Goal: Task Accomplishment & Management: Use online tool/utility

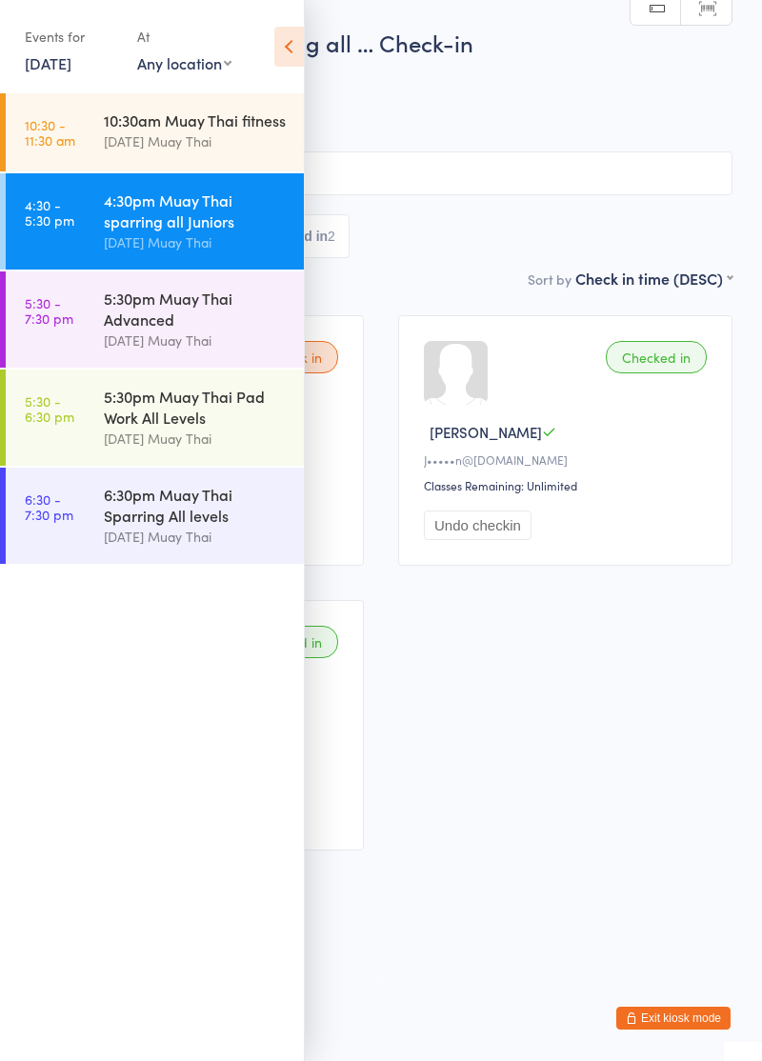
click at [154, 328] on div "5:30pm Muay Thai Advanced" at bounding box center [196, 309] width 184 height 42
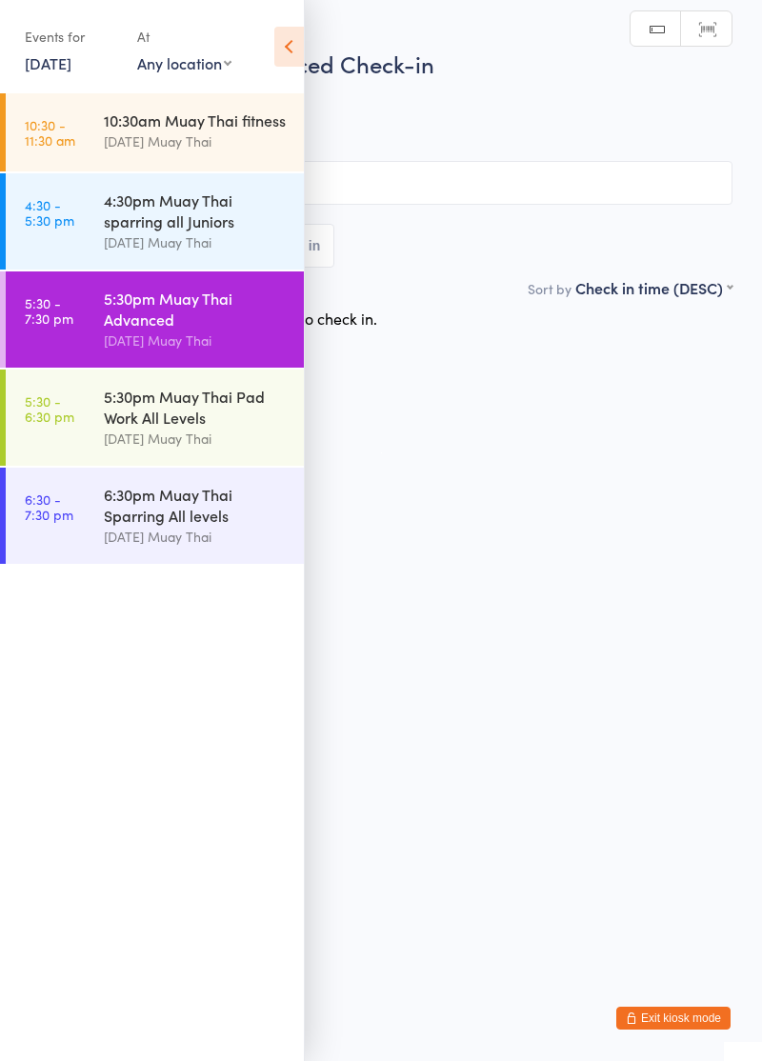
click at [163, 411] on div "5:30pm Muay Thai Pad Work All Levels" at bounding box center [196, 407] width 184 height 42
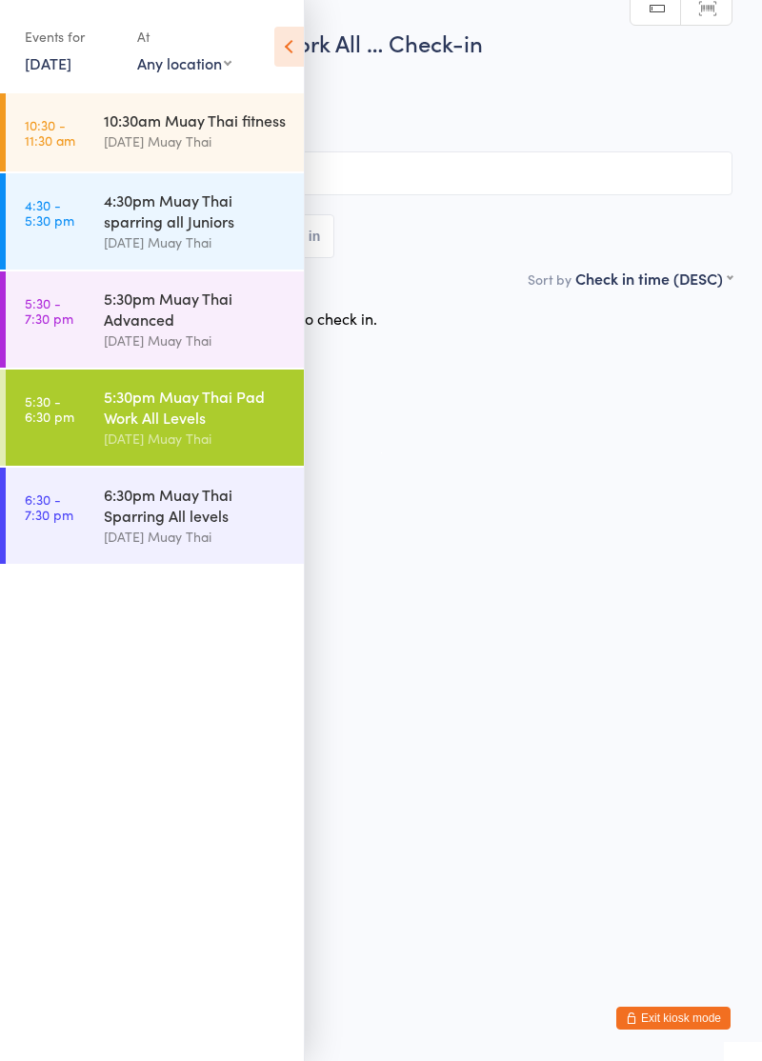
click at [290, 55] on icon at bounding box center [289, 47] width 30 height 40
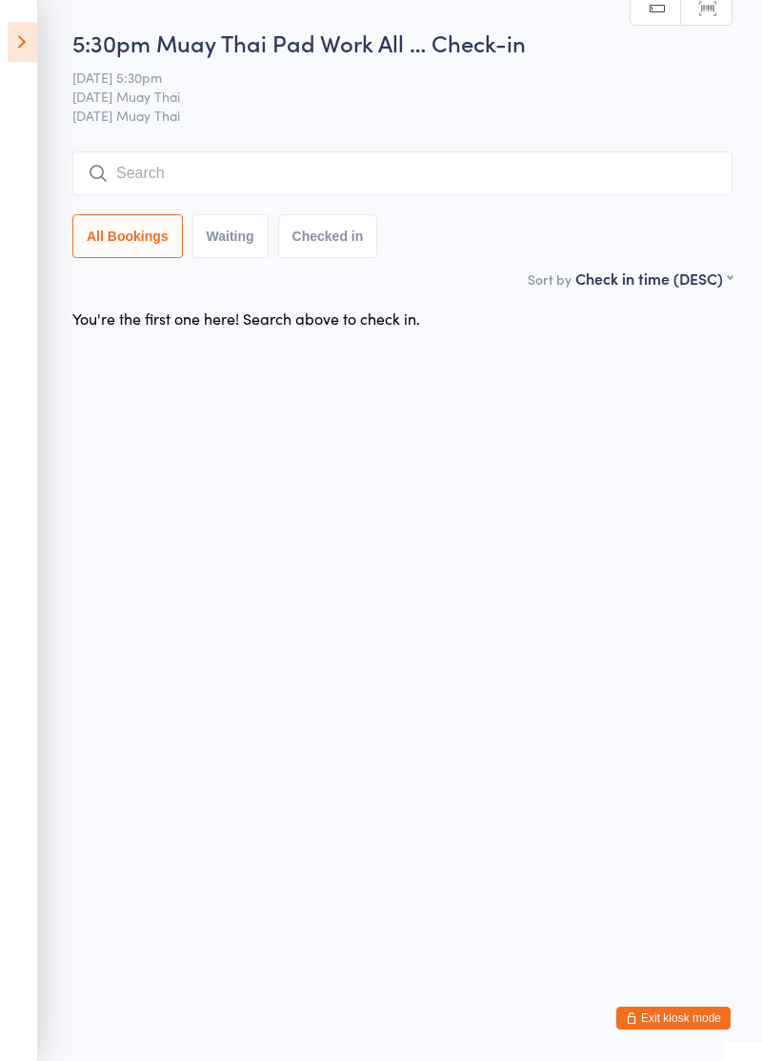
click at [354, 194] on input "search" at bounding box center [402, 173] width 660 height 44
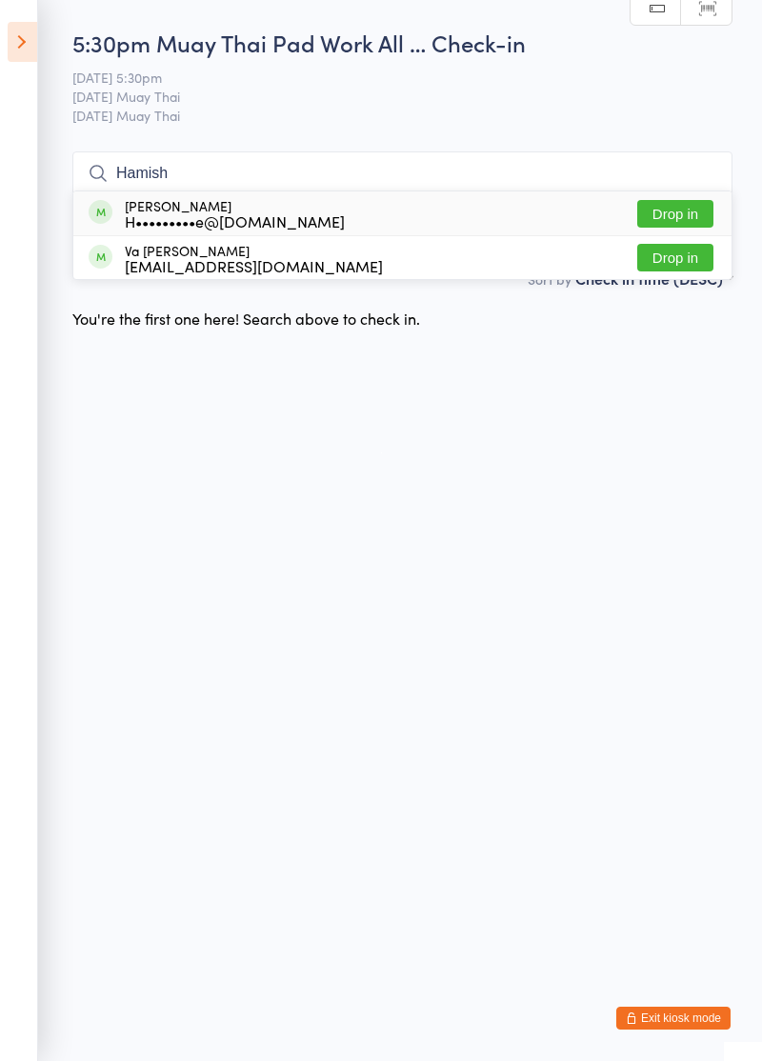
type input "Hamish"
click at [680, 217] on button "Drop in" at bounding box center [675, 214] width 76 height 28
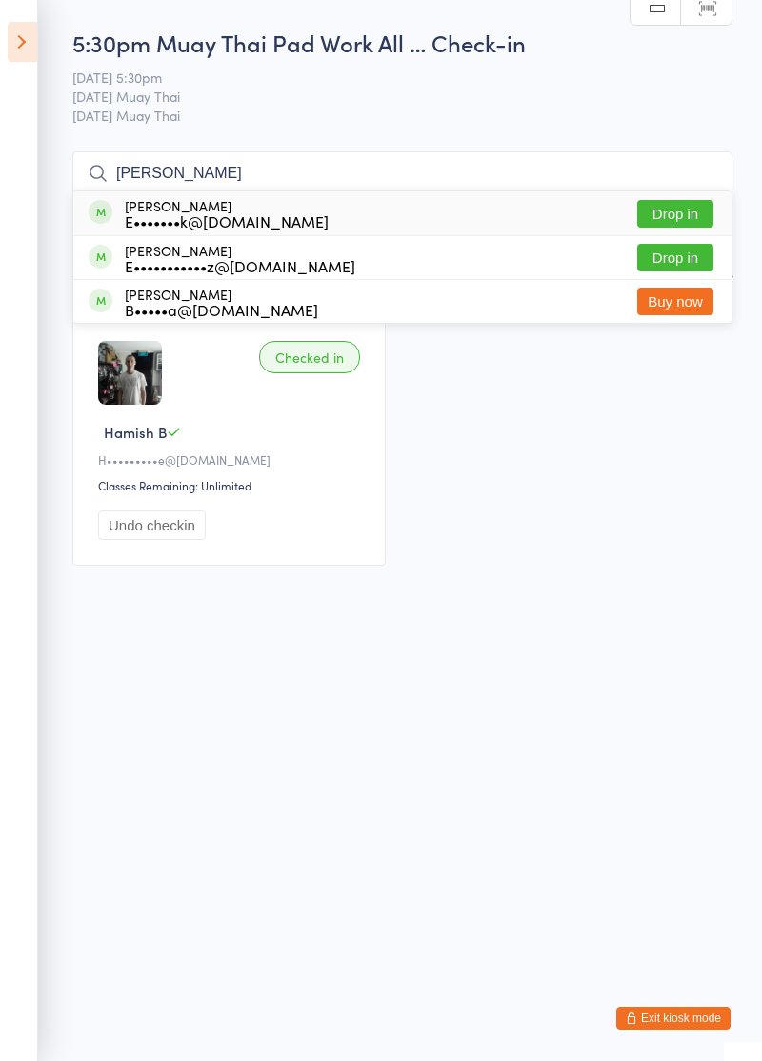
type input "[PERSON_NAME]"
click at [682, 219] on button "Drop in" at bounding box center [675, 214] width 76 height 28
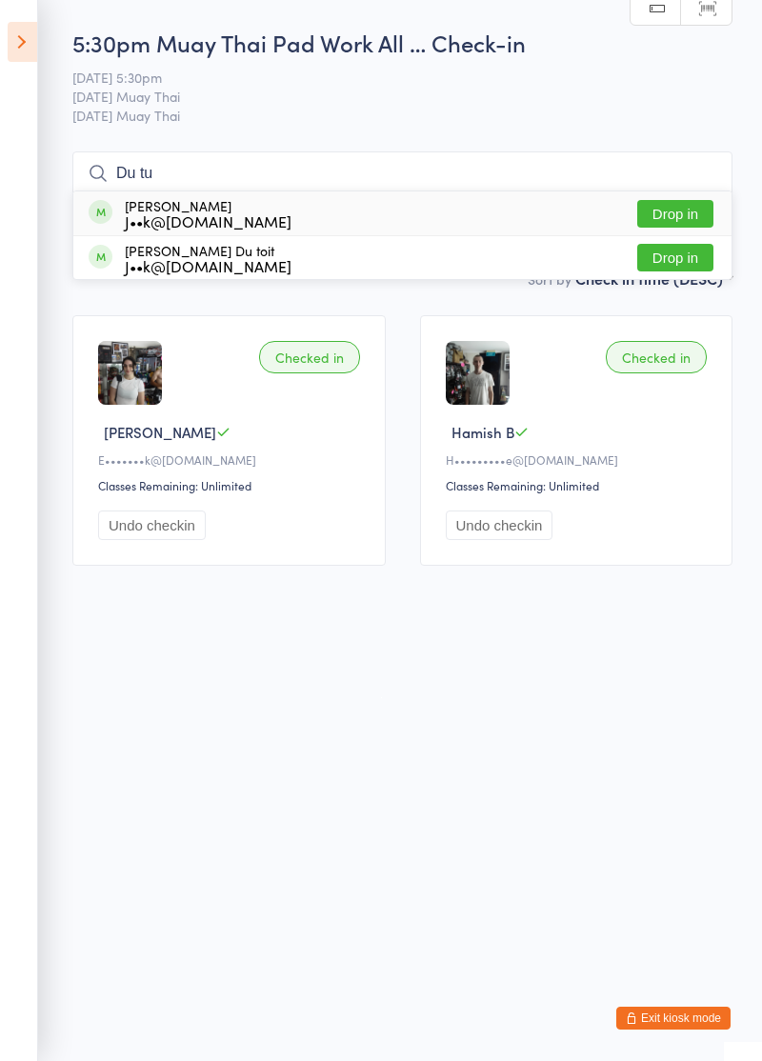
type input "Du tu"
click at [686, 217] on button "Drop in" at bounding box center [675, 214] width 76 height 28
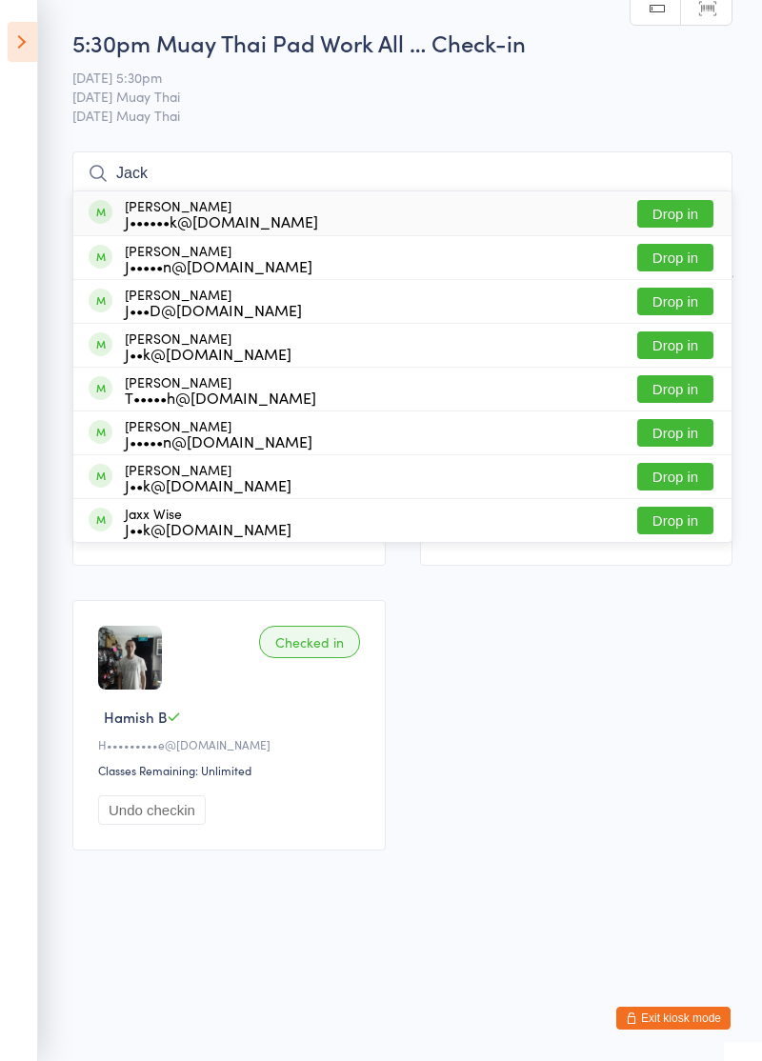
type input "Jack"
click at [674, 351] on button "Drop in" at bounding box center [675, 345] width 76 height 28
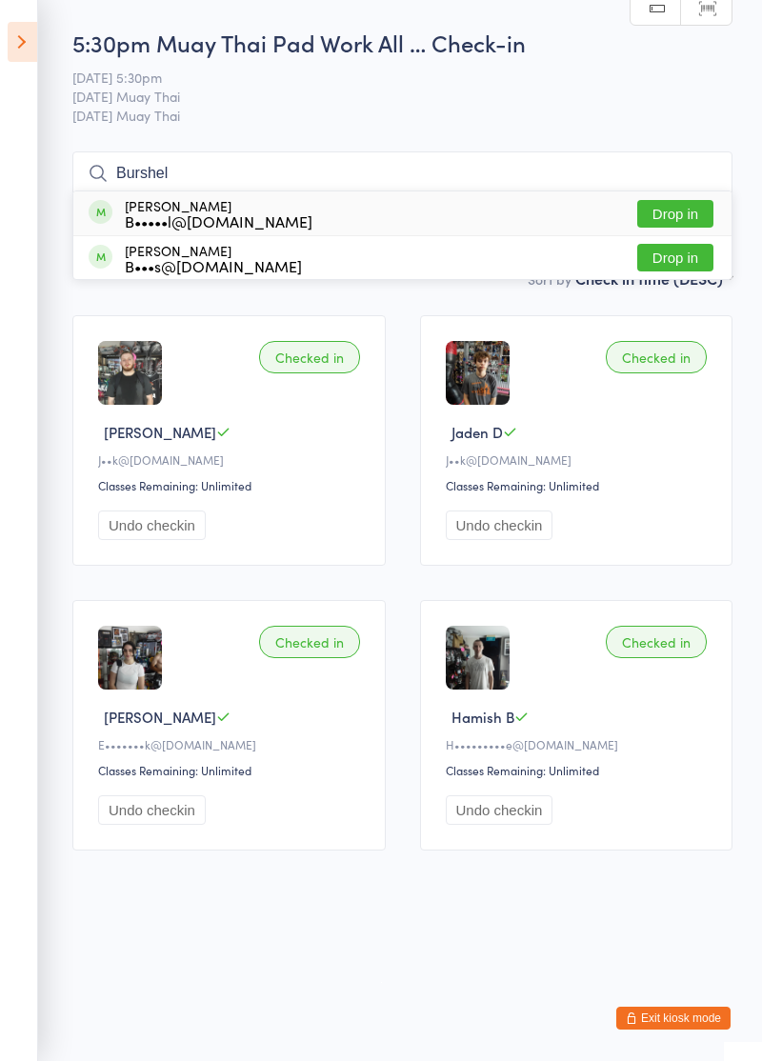
type input "Burshel"
click at [682, 219] on button "Drop in" at bounding box center [675, 214] width 76 height 28
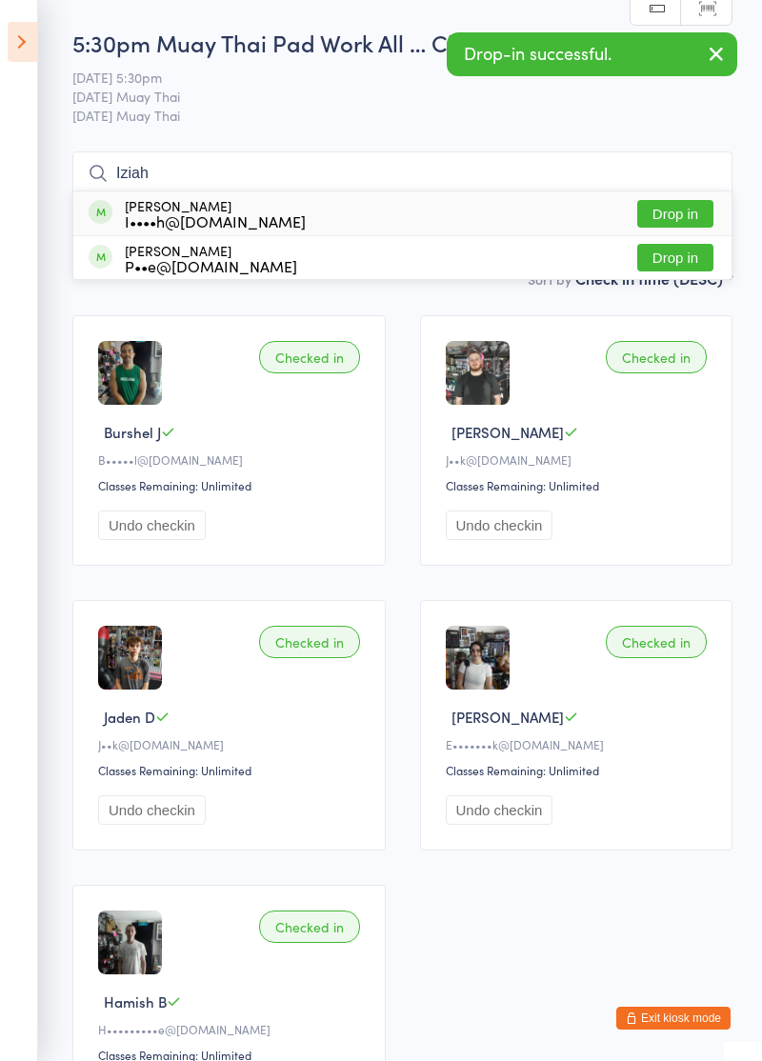
type input "Iziah"
click at [686, 261] on button "Drop in" at bounding box center [675, 258] width 76 height 28
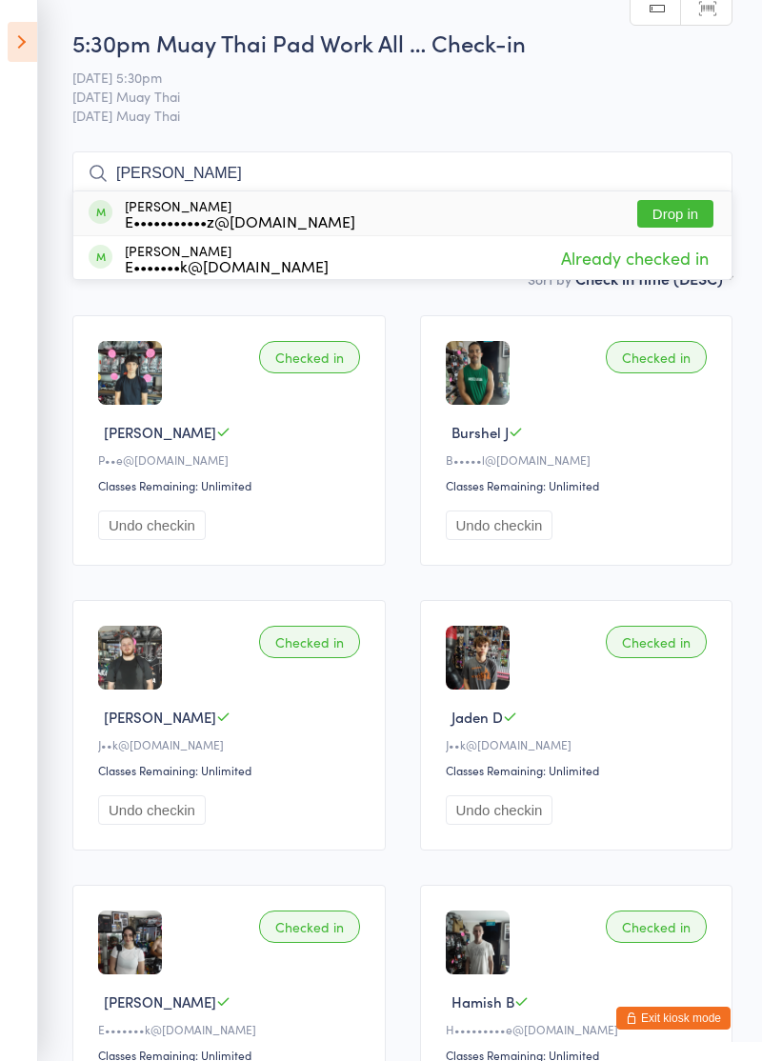
type input "[PERSON_NAME]"
click at [687, 215] on button "Drop in" at bounding box center [675, 214] width 76 height 28
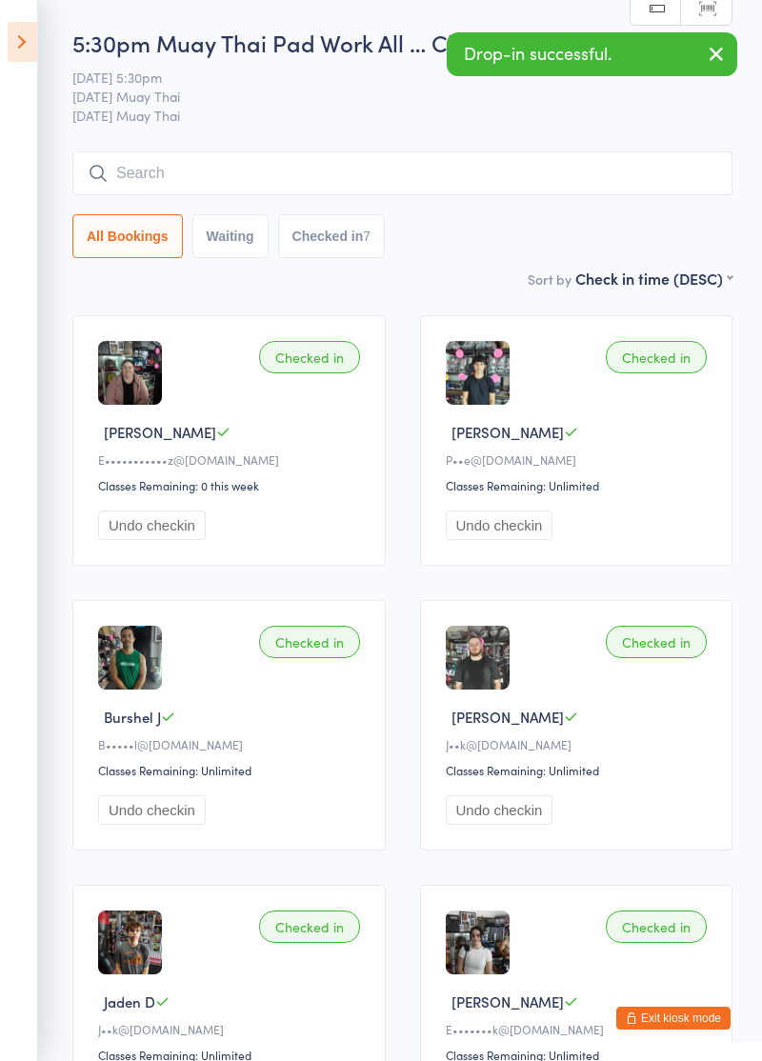
click at [154, 181] on input "search" at bounding box center [402, 173] width 660 height 44
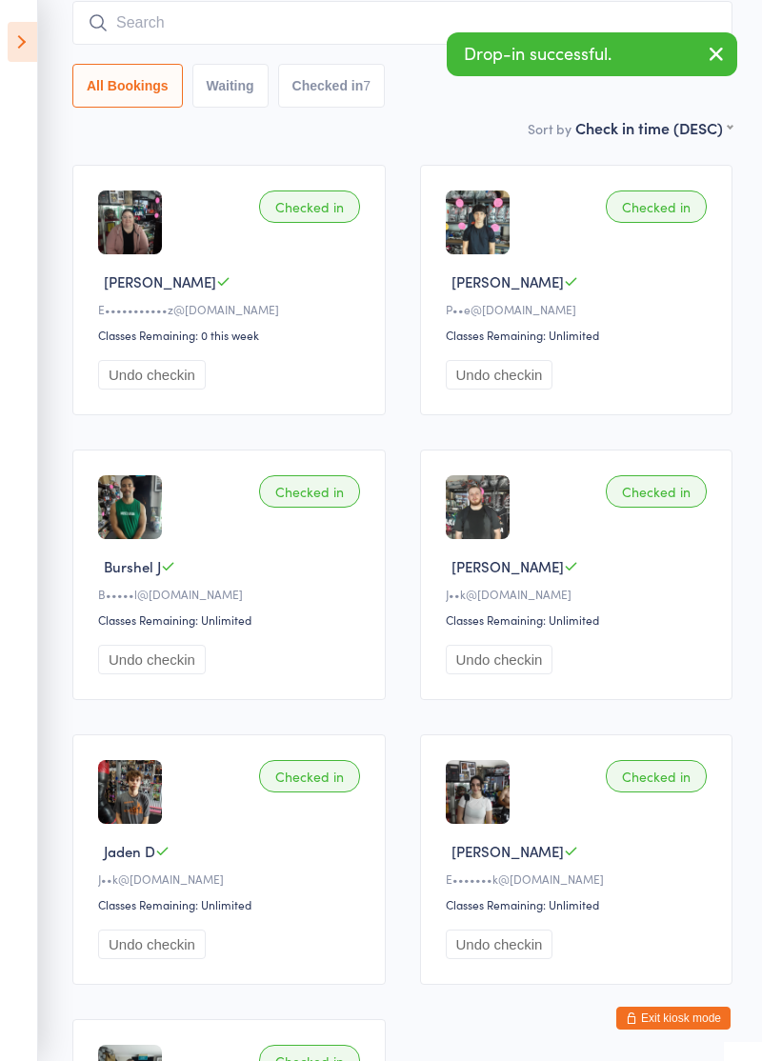
scroll to position [152, 0]
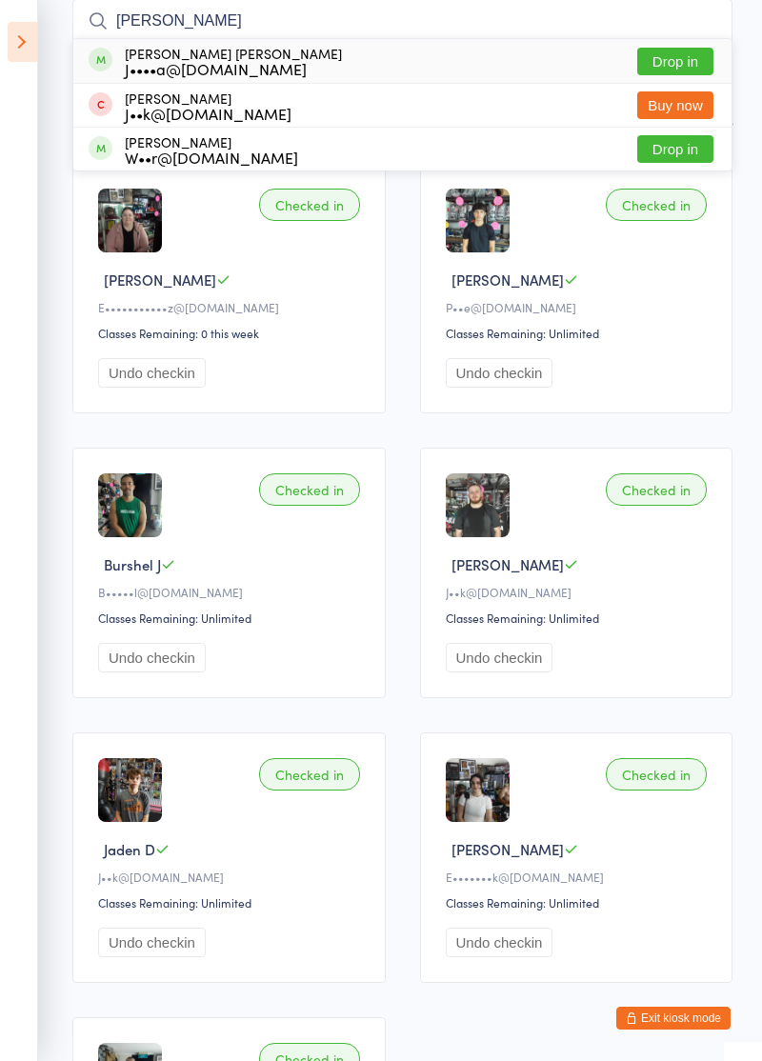
type input "[PERSON_NAME]"
click at [678, 67] on button "Drop in" at bounding box center [675, 62] width 76 height 28
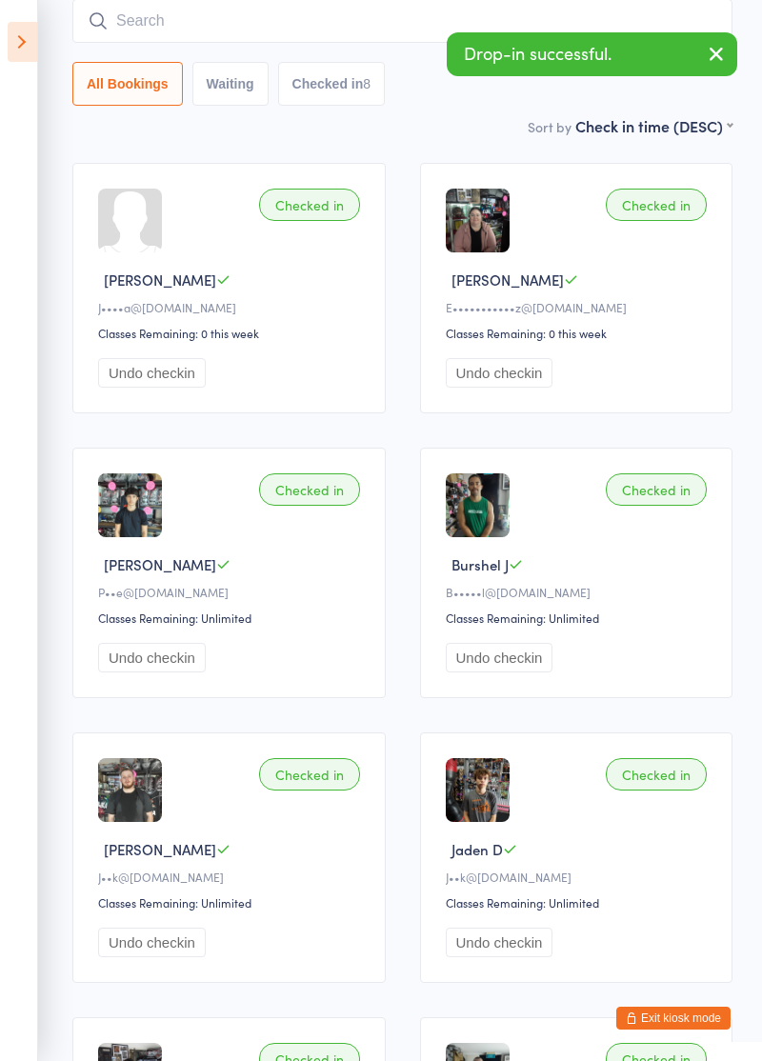
click at [712, 59] on icon "button" at bounding box center [716, 54] width 23 height 24
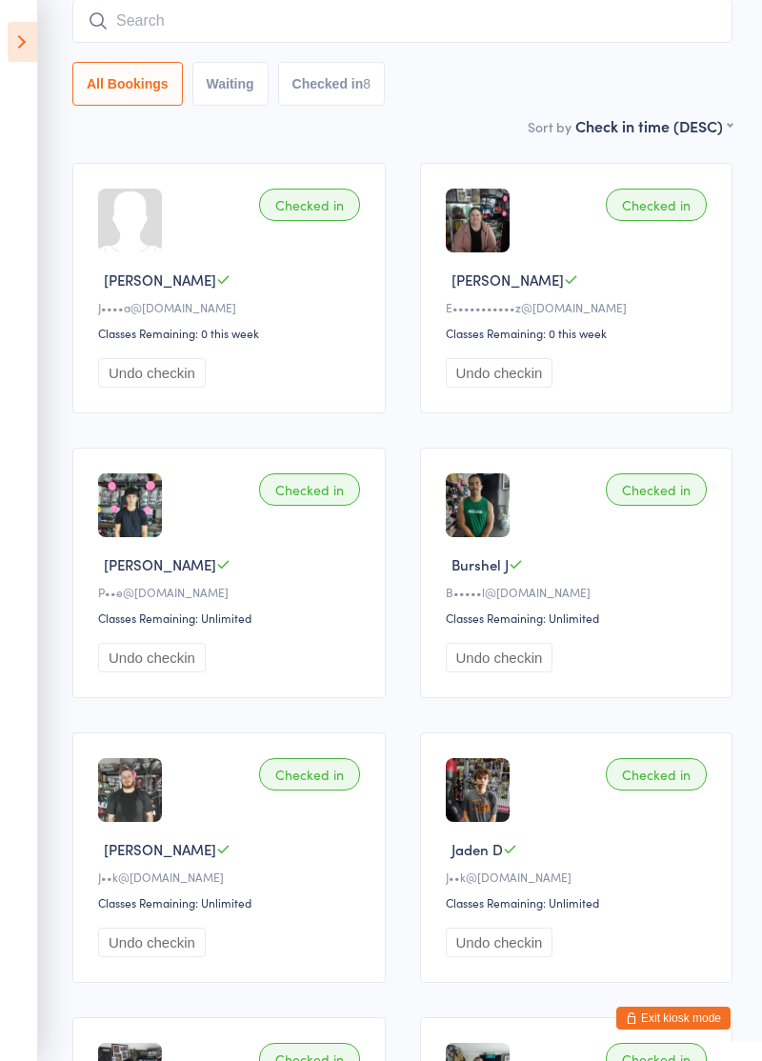
click at [422, 27] on input "search" at bounding box center [402, 21] width 660 height 44
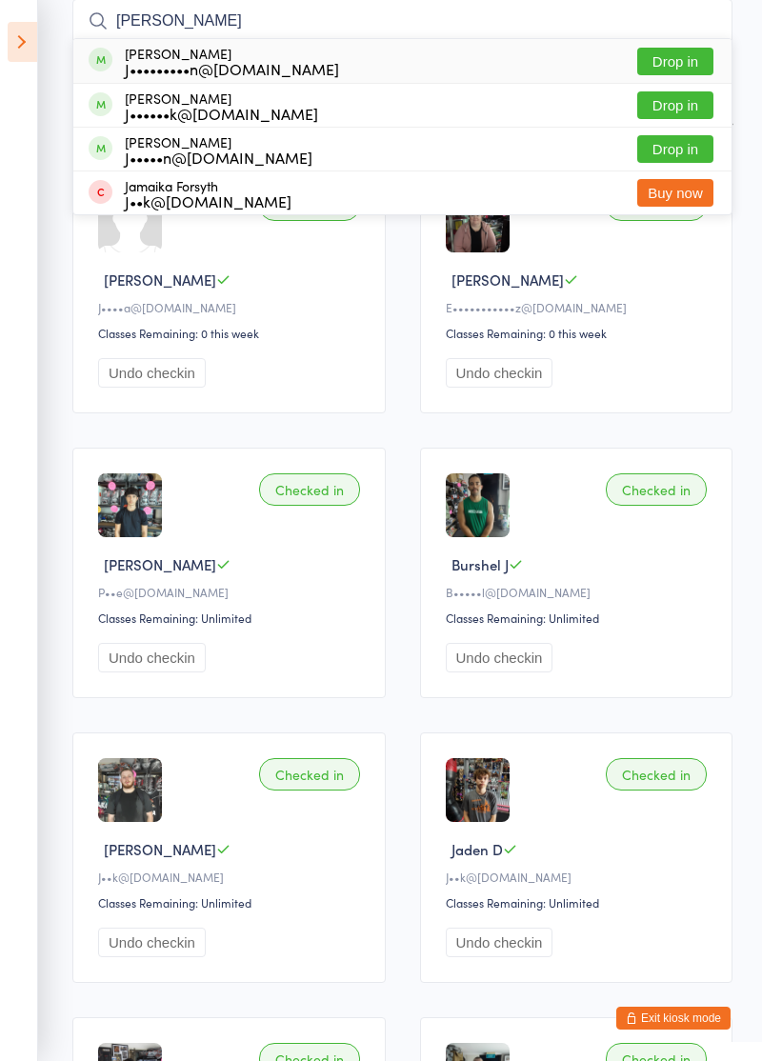
type input "[PERSON_NAME]"
click at [693, 65] on button "Drop in" at bounding box center [675, 62] width 76 height 28
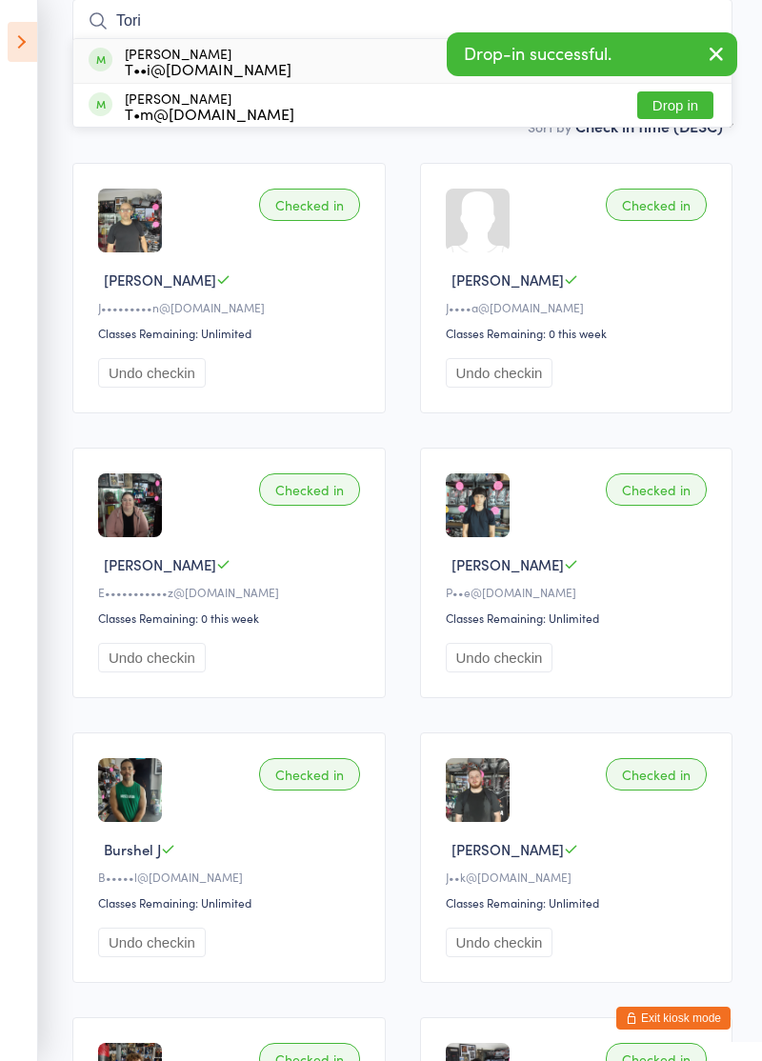
click at [711, 62] on icon "button" at bounding box center [716, 54] width 23 height 24
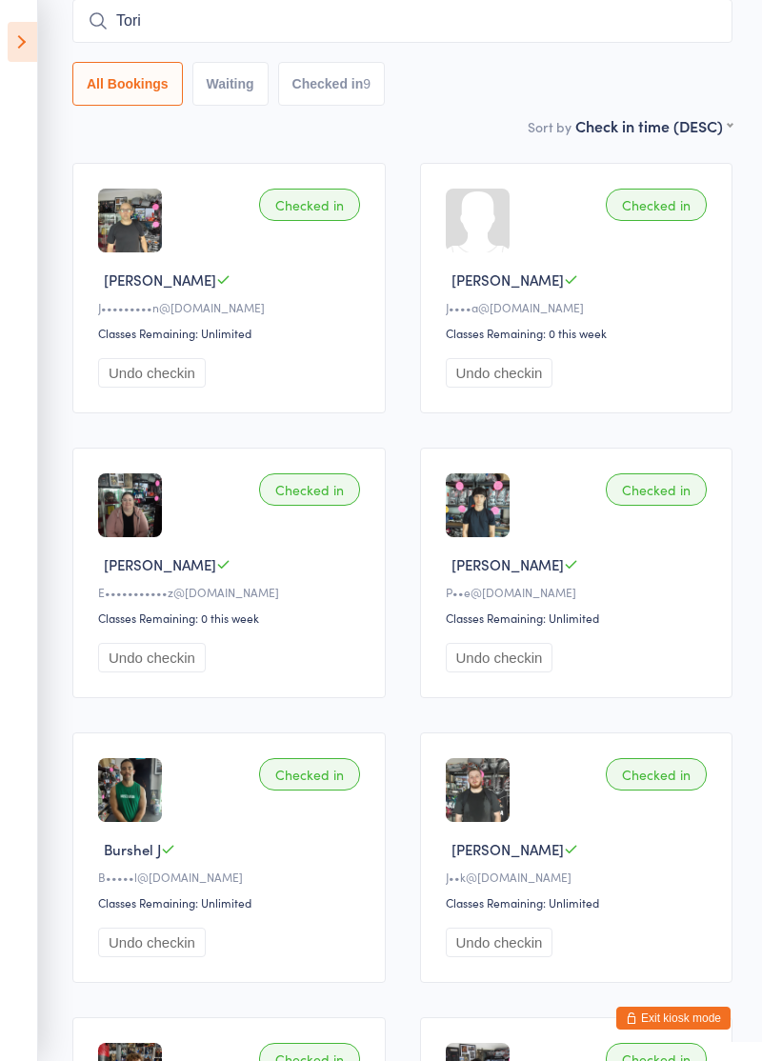
click at [628, 23] on input "Tori" at bounding box center [402, 21] width 660 height 44
type input "Tori"
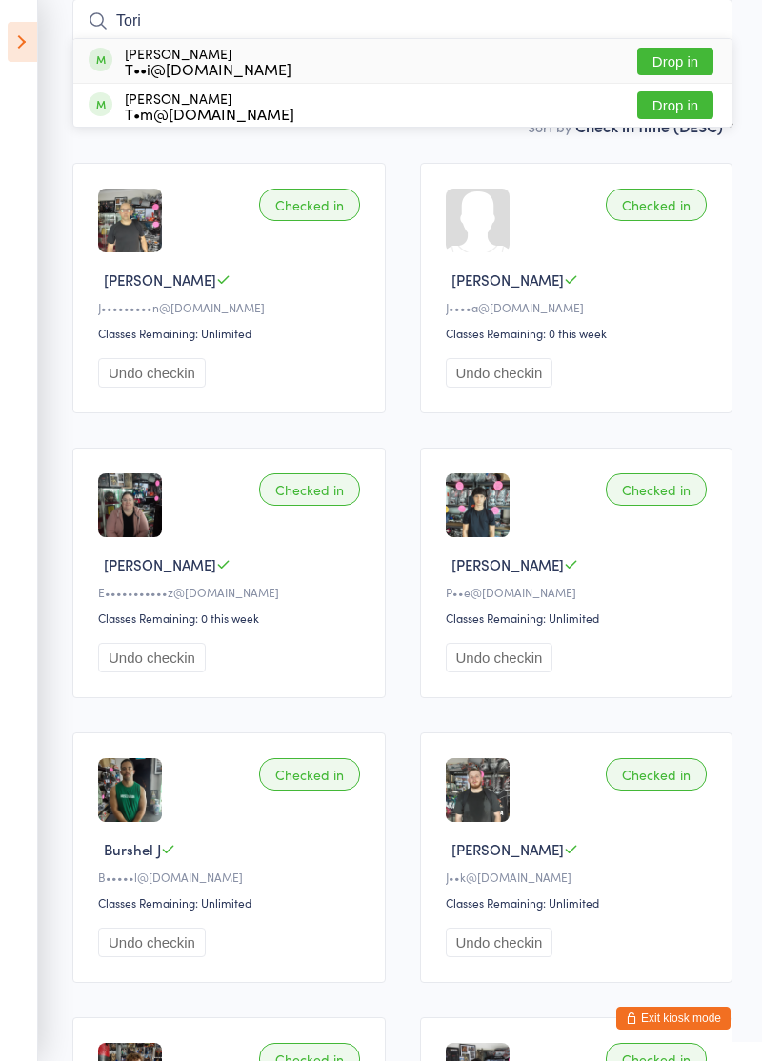
click at [680, 66] on button "Drop in" at bounding box center [675, 62] width 76 height 28
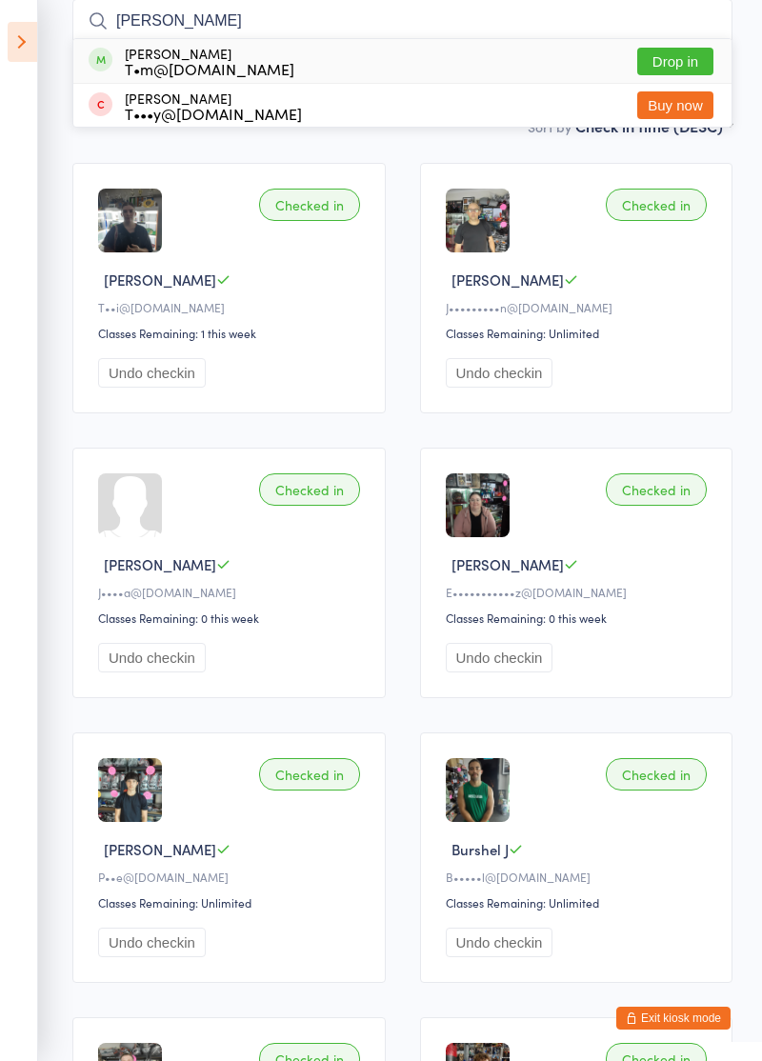
type input "[PERSON_NAME]"
click at [682, 65] on button "Drop in" at bounding box center [675, 62] width 76 height 28
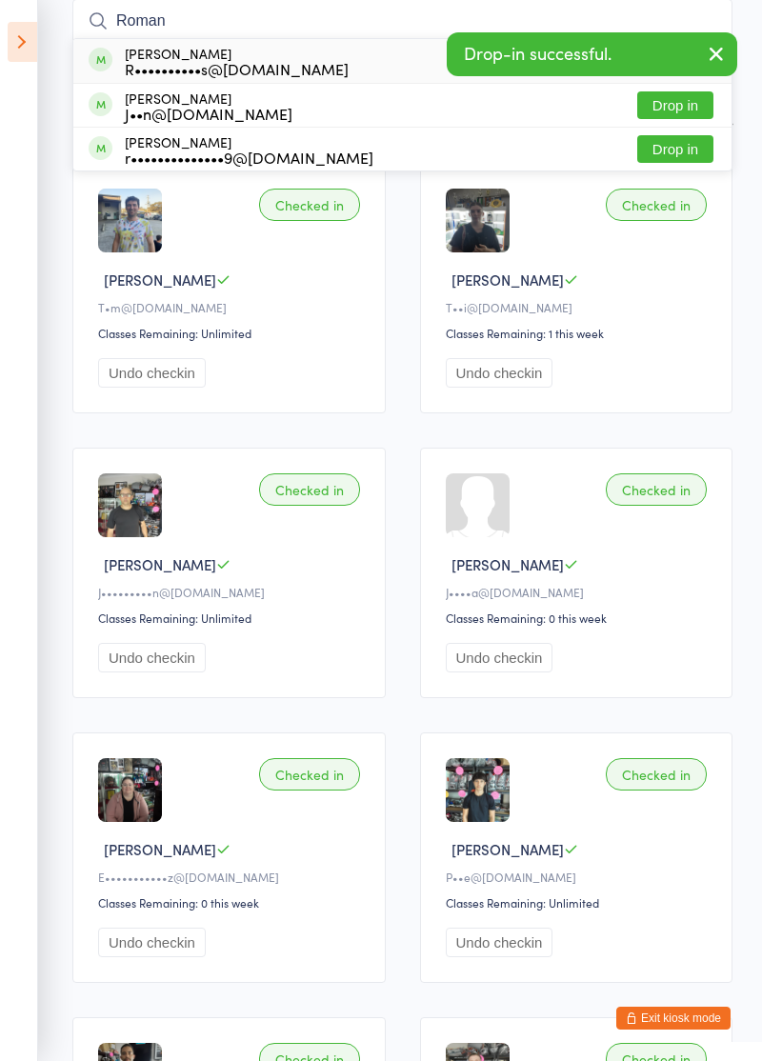
click at [703, 66] on button "button" at bounding box center [716, 55] width 42 height 44
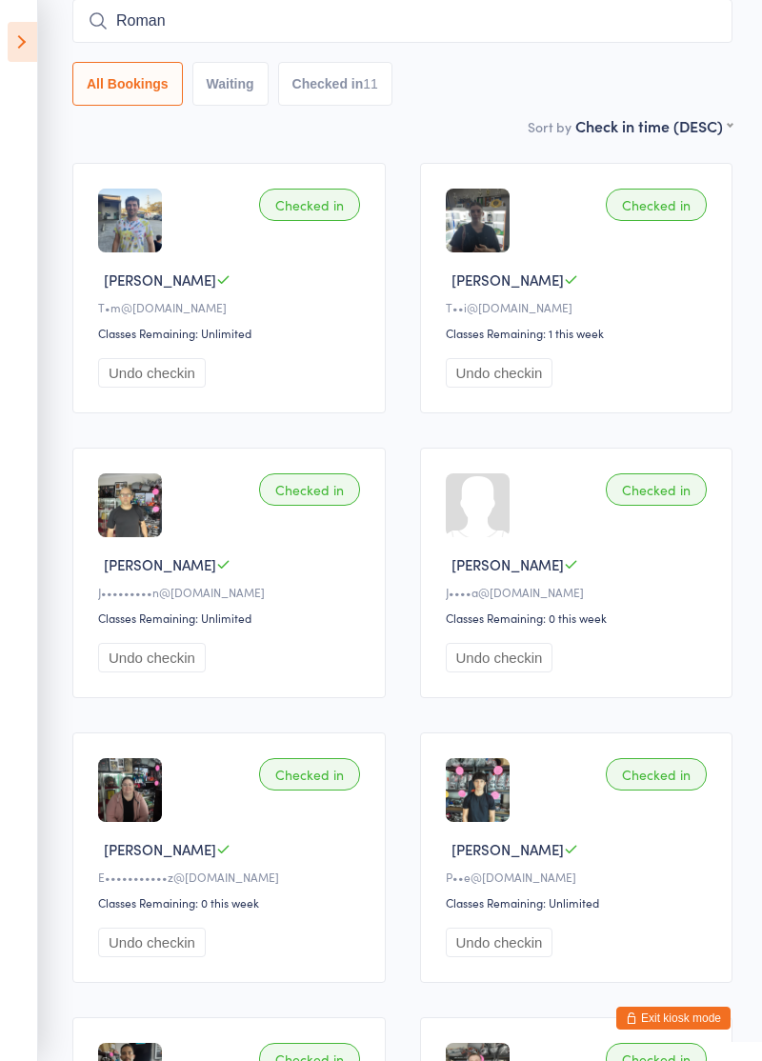
click at [623, 27] on input "Roman" at bounding box center [402, 21] width 660 height 44
click at [240, 29] on input "Roman" at bounding box center [402, 21] width 660 height 44
click at [546, 27] on input "Roman" at bounding box center [402, 21] width 660 height 44
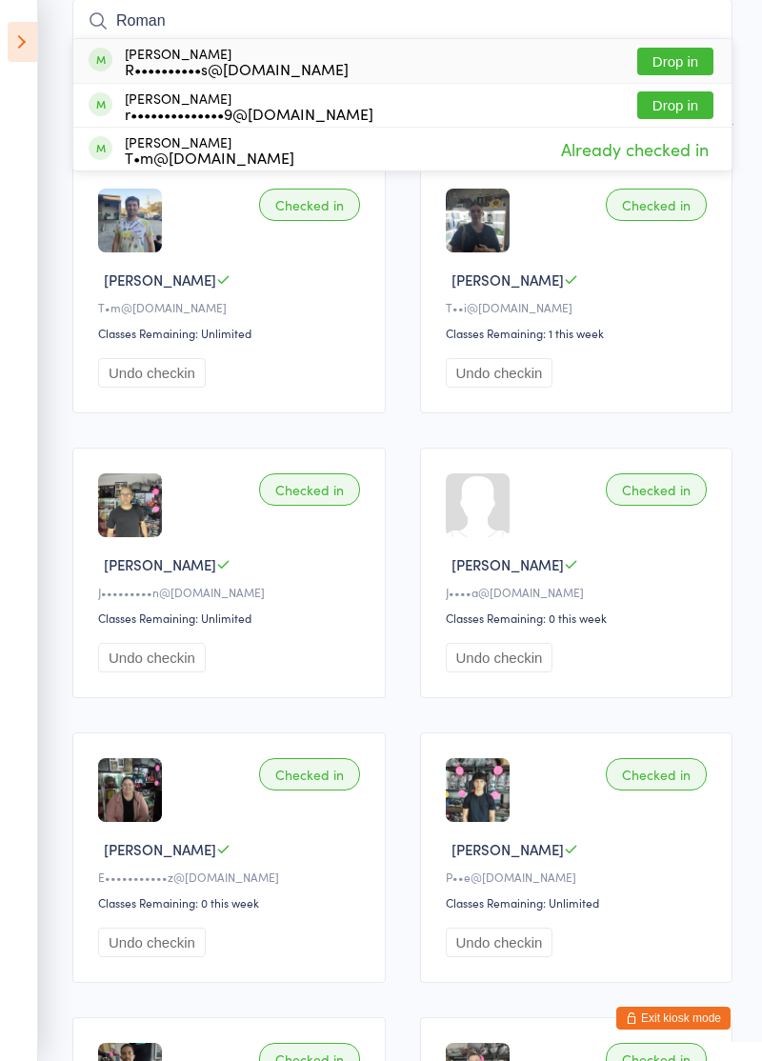
type input "Roman"
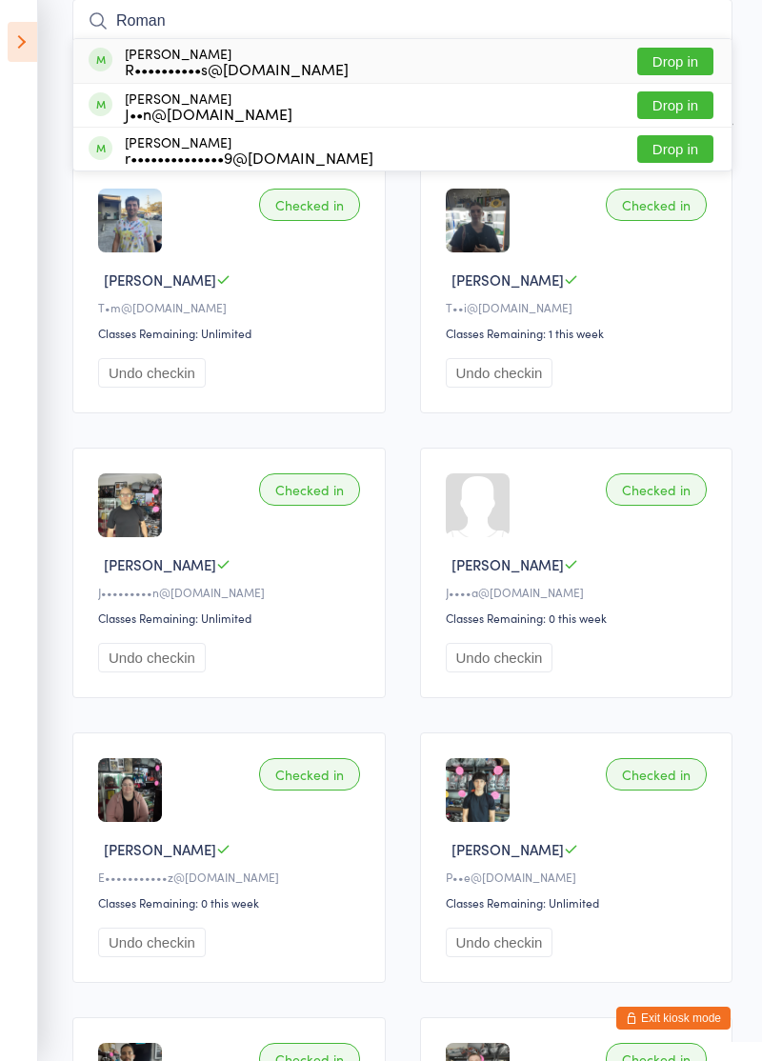
click at [681, 66] on button "Drop in" at bounding box center [675, 62] width 76 height 28
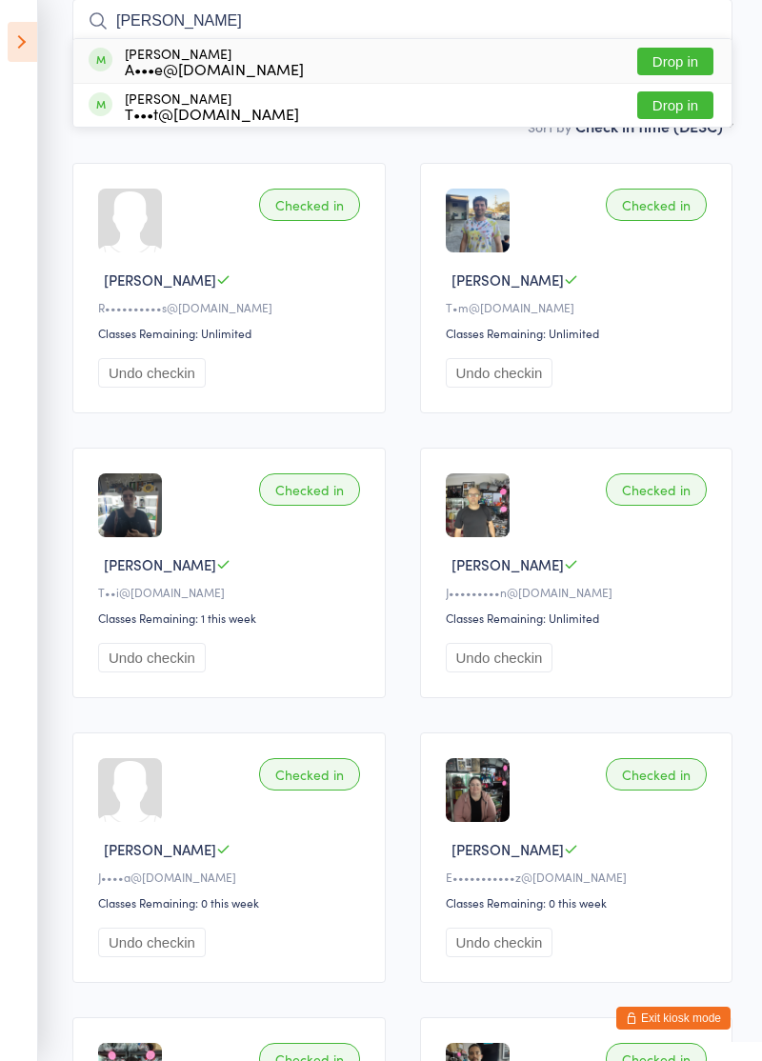
type input "[PERSON_NAME]"
click at [688, 67] on button "Drop in" at bounding box center [675, 62] width 76 height 28
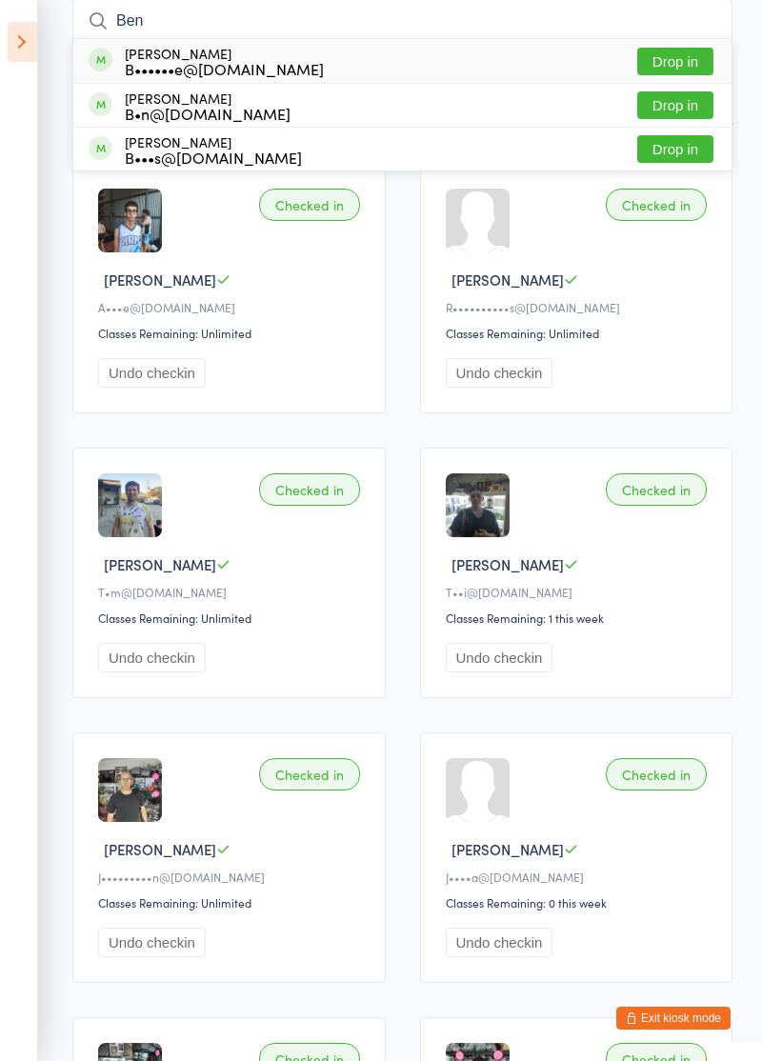
type input "Ben"
click at [680, 107] on button "Drop in" at bounding box center [675, 105] width 76 height 28
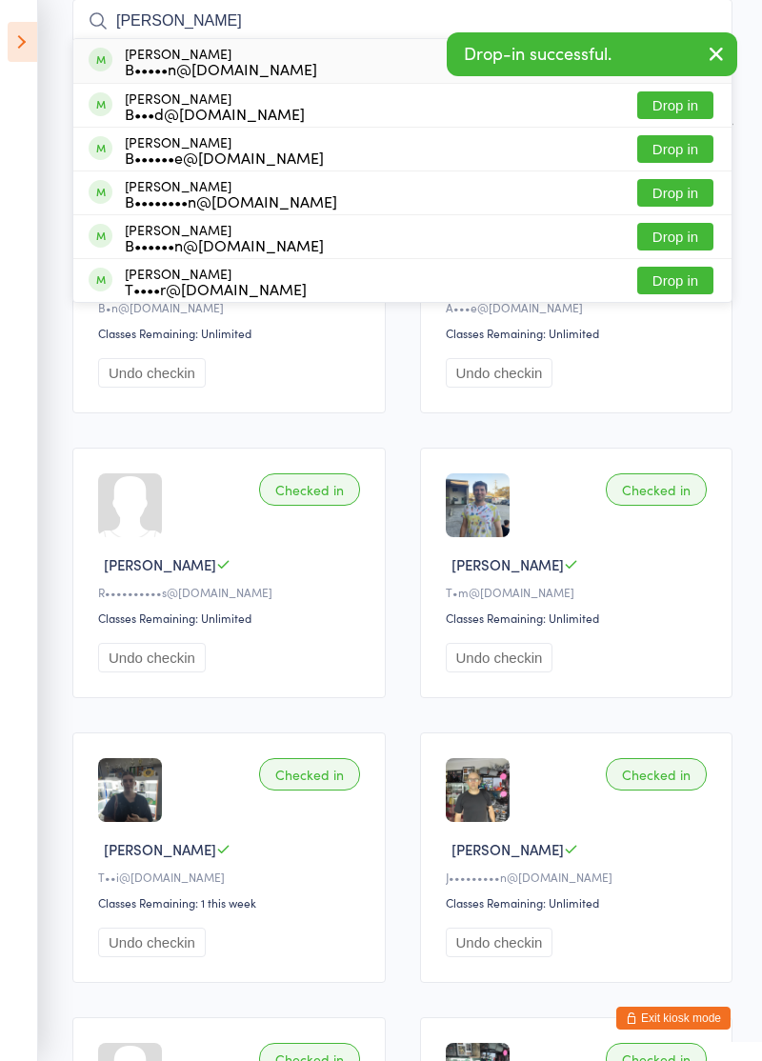
click at [726, 59] on icon "button" at bounding box center [716, 54] width 23 height 24
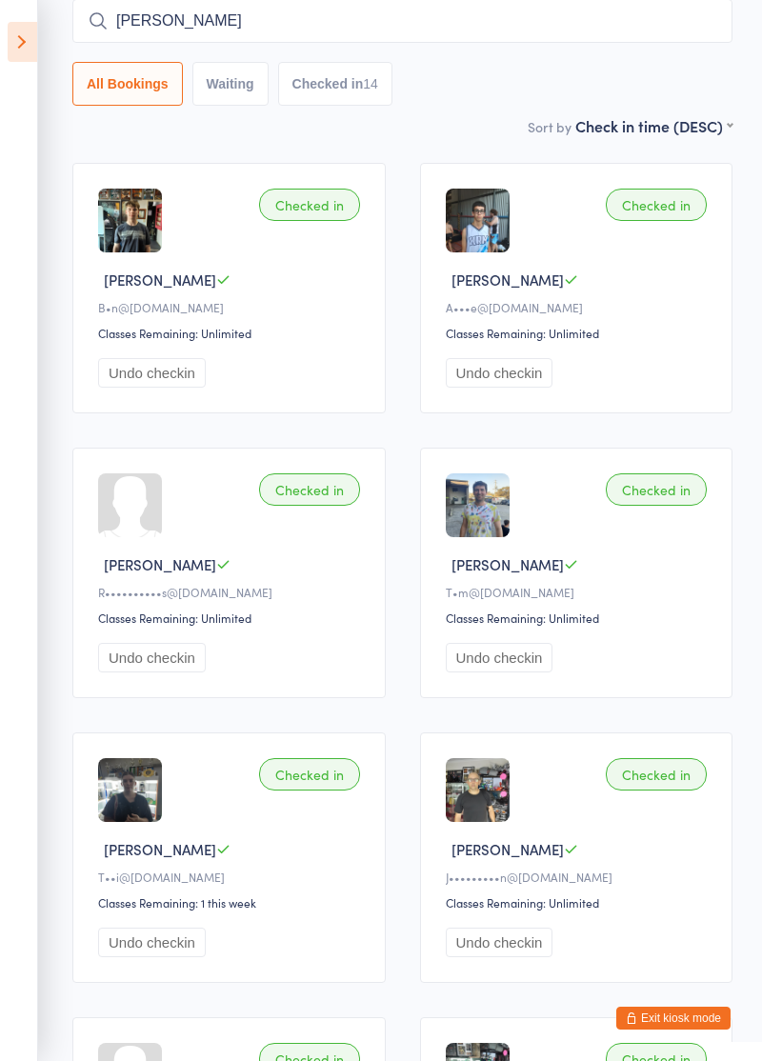
click at [635, 29] on input "[PERSON_NAME]" at bounding box center [402, 21] width 660 height 44
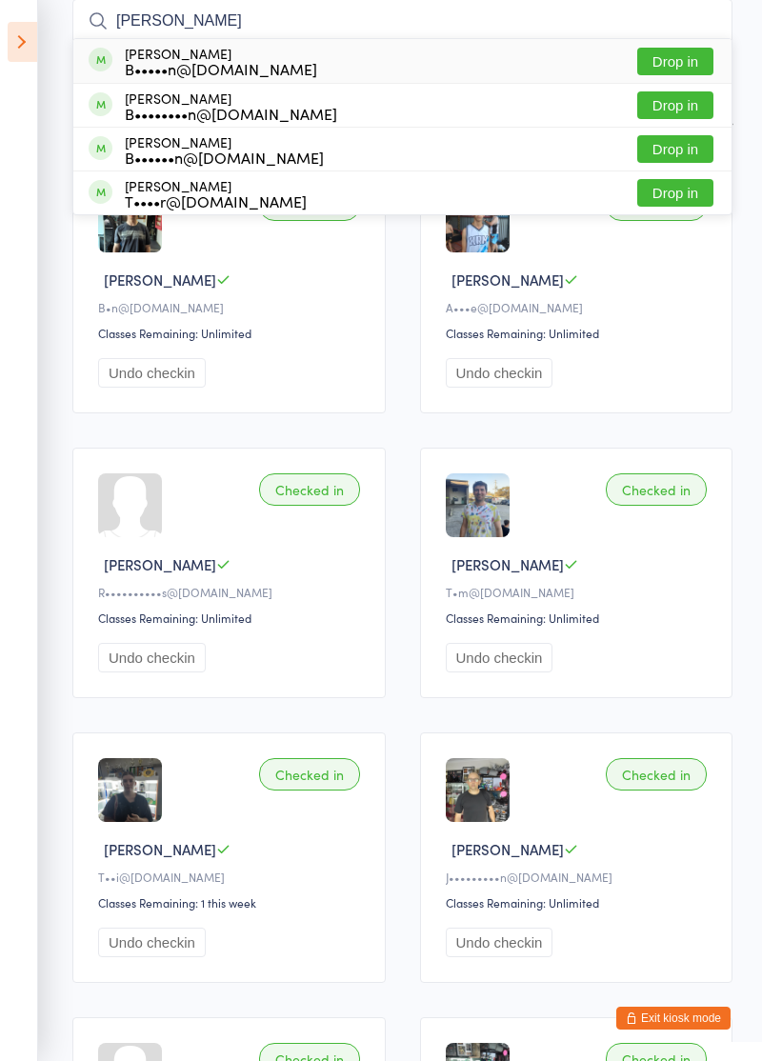
type input "[PERSON_NAME]"
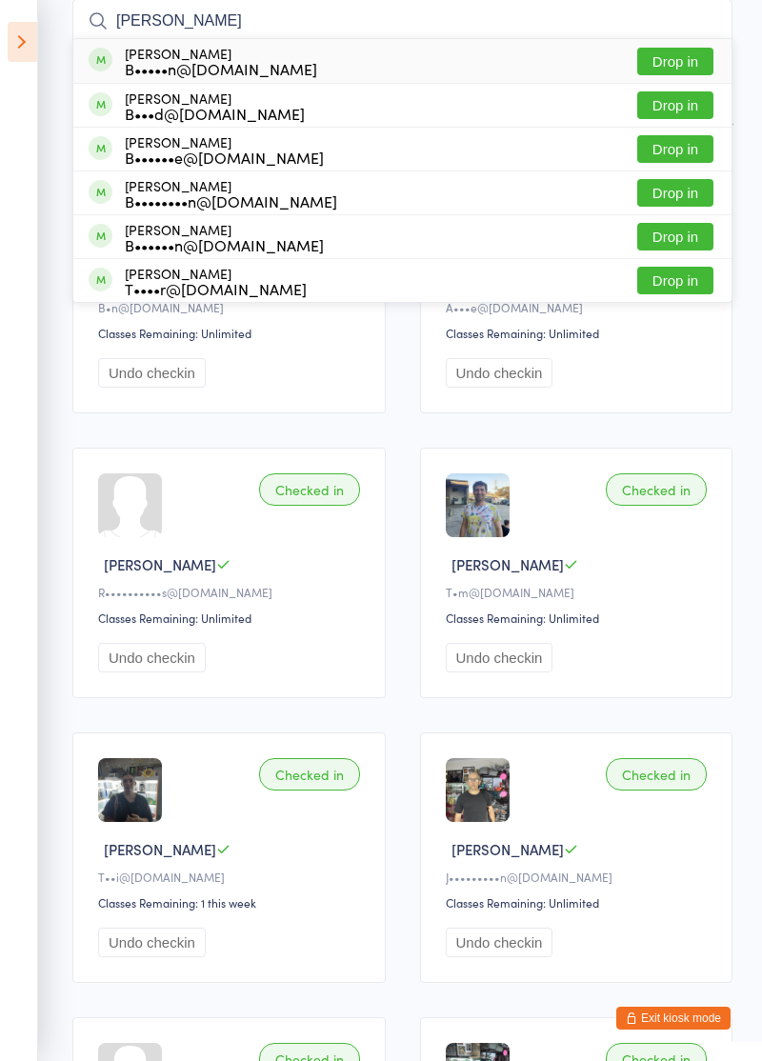
click at [690, 65] on button "Drop in" at bounding box center [675, 62] width 76 height 28
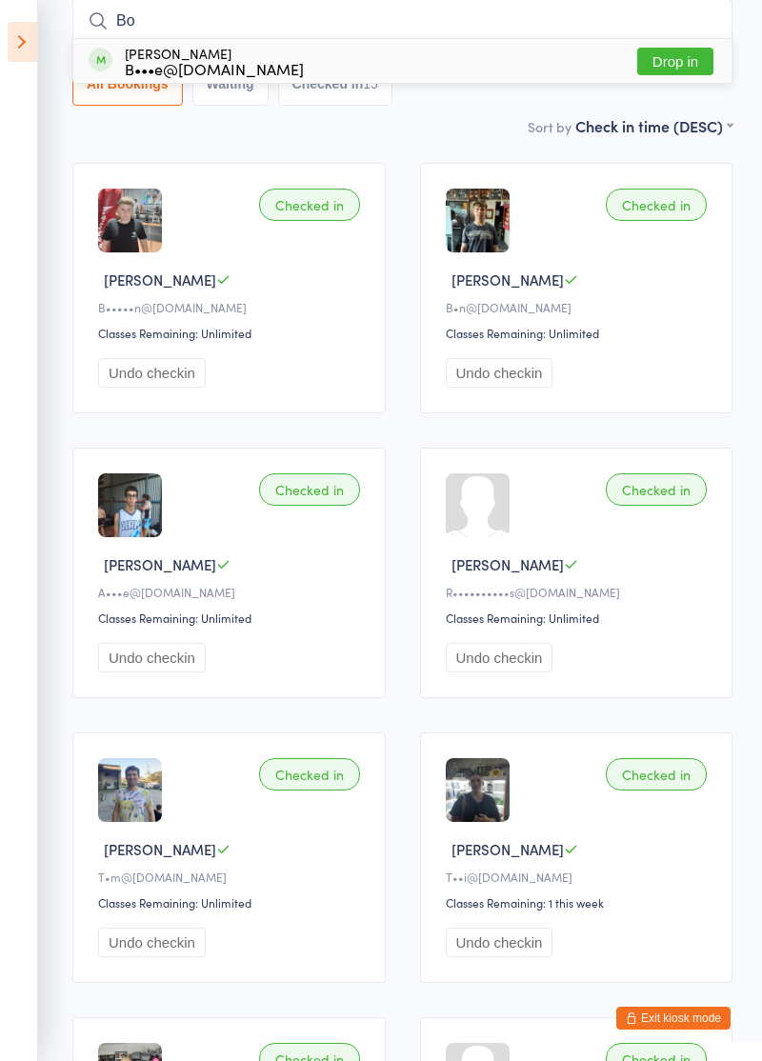
type input "B"
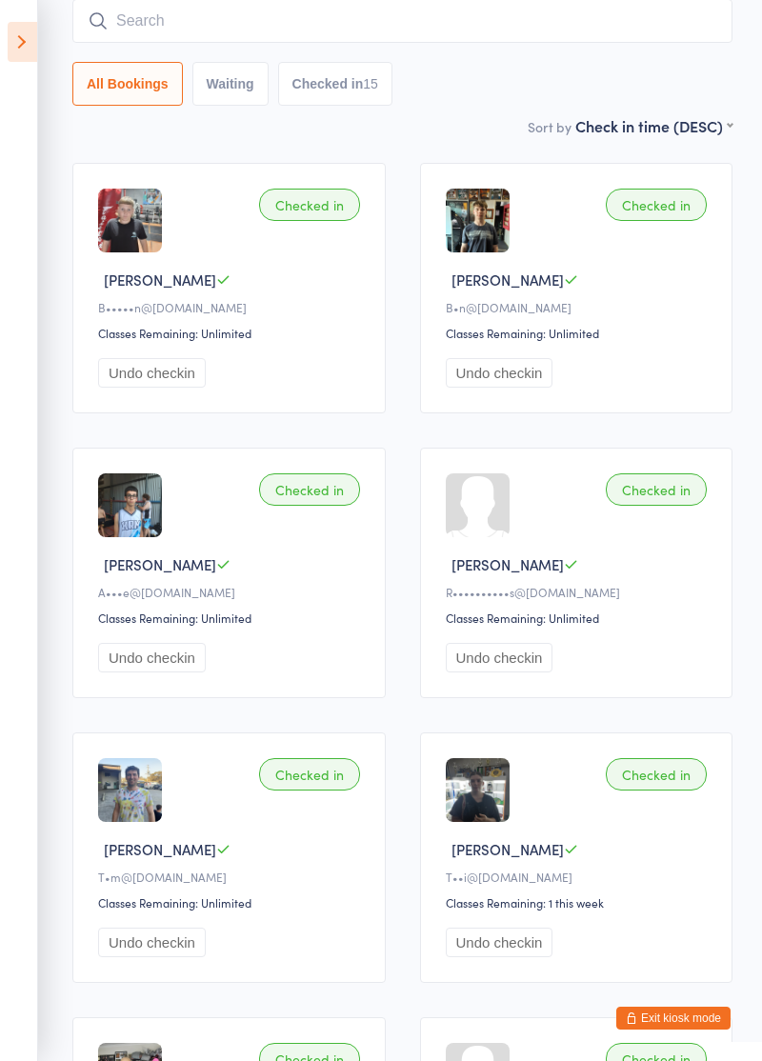
scroll to position [127, 0]
